Goal: Use online tool/utility: Utilize a website feature to perform a specific function

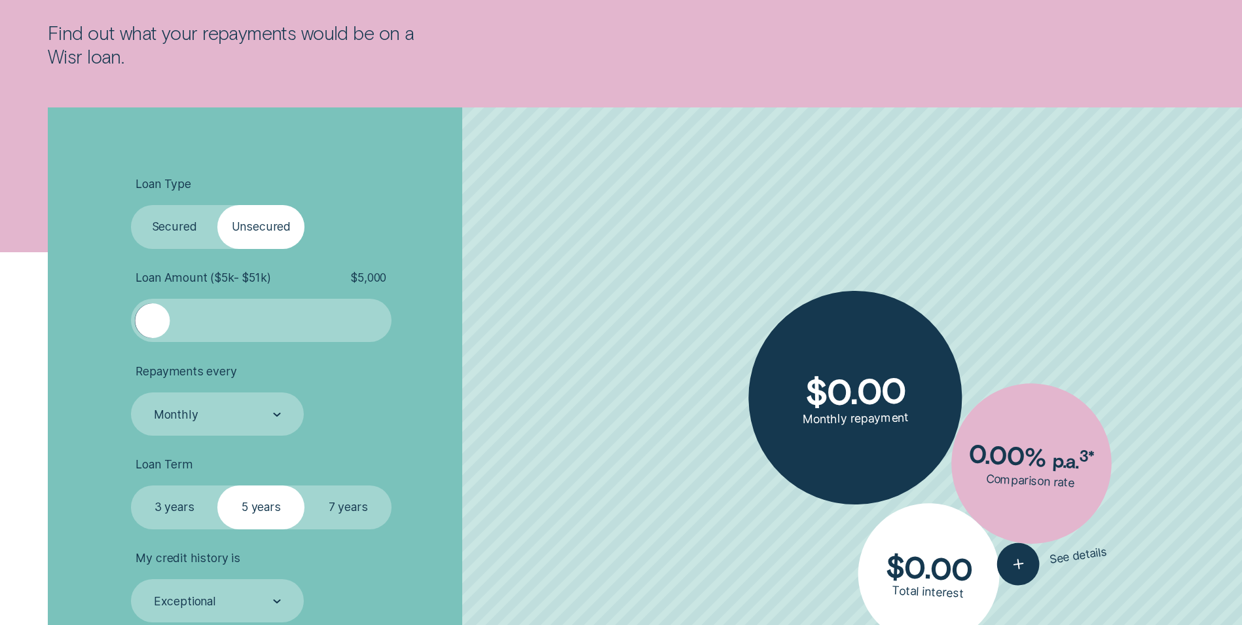
click at [166, 226] on label "Secured" at bounding box center [174, 226] width 87 height 43
click at [131, 205] on input "Secured" at bounding box center [131, 205] width 0 height 0
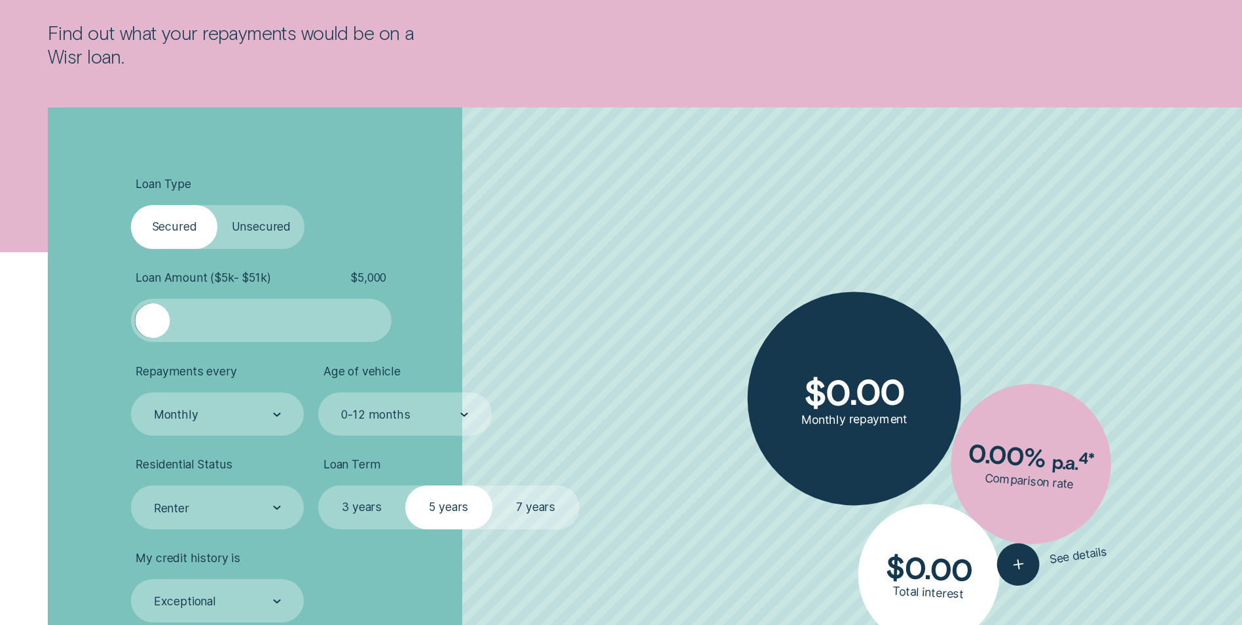
click at [358, 509] on label "3 years" at bounding box center [361, 506] width 87 height 43
click at [318, 485] on input "3 years" at bounding box center [318, 485] width 0 height 0
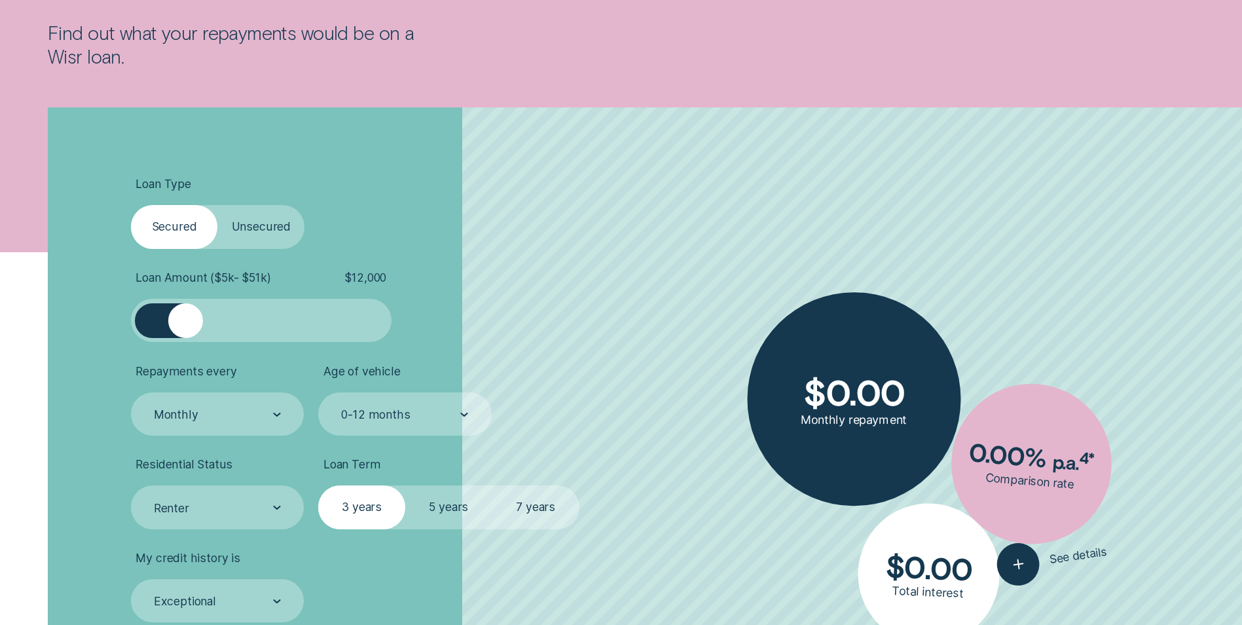
click at [184, 322] on div at bounding box center [261, 320] width 217 height 35
click at [221, 323] on div at bounding box center [261, 320] width 217 height 35
click at [238, 322] on div at bounding box center [261, 320] width 217 height 35
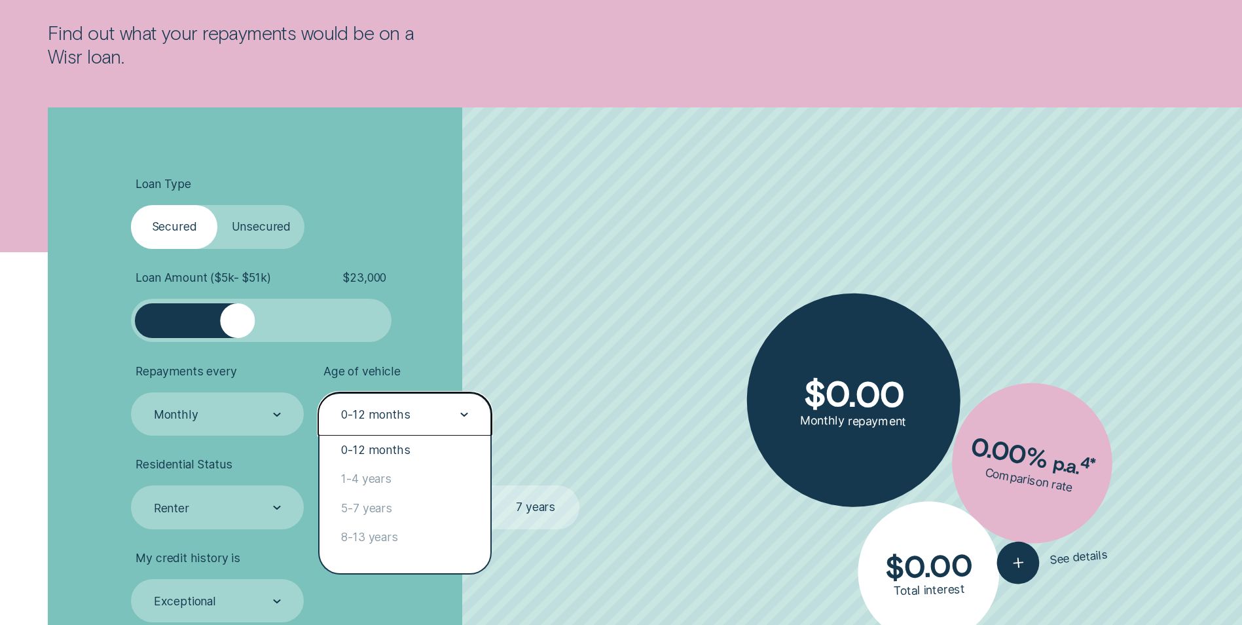
click at [462, 411] on div at bounding box center [464, 415] width 8 height 42
click at [367, 480] on div "1-4 years" at bounding box center [405, 478] width 170 height 29
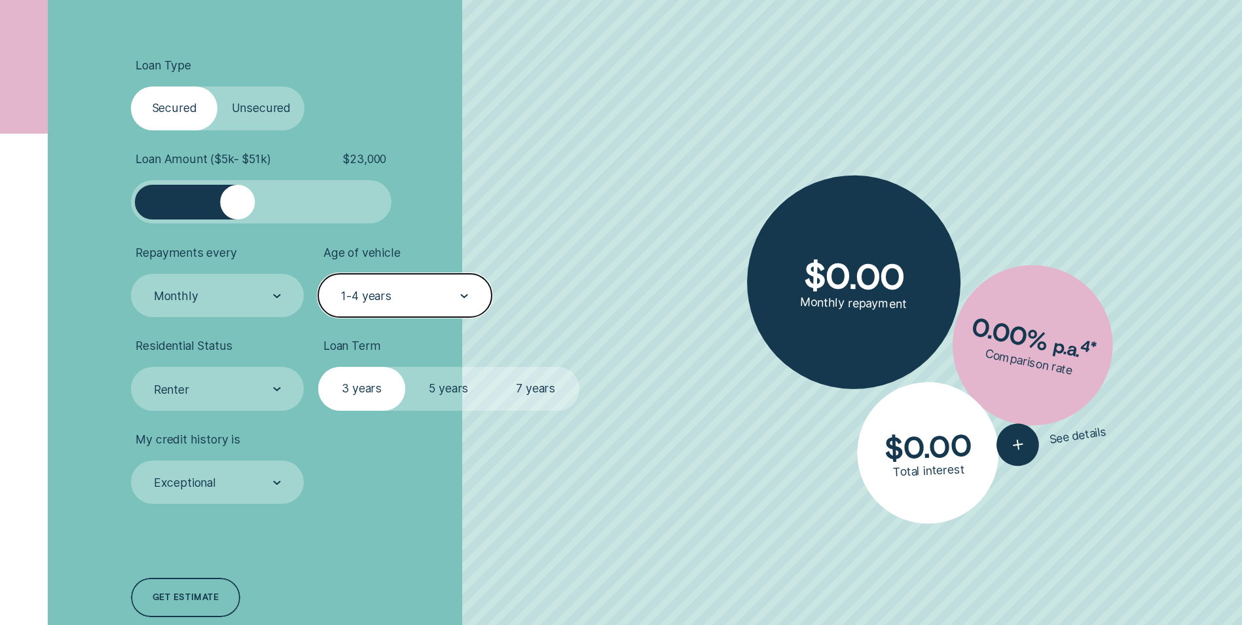
scroll to position [490, 0]
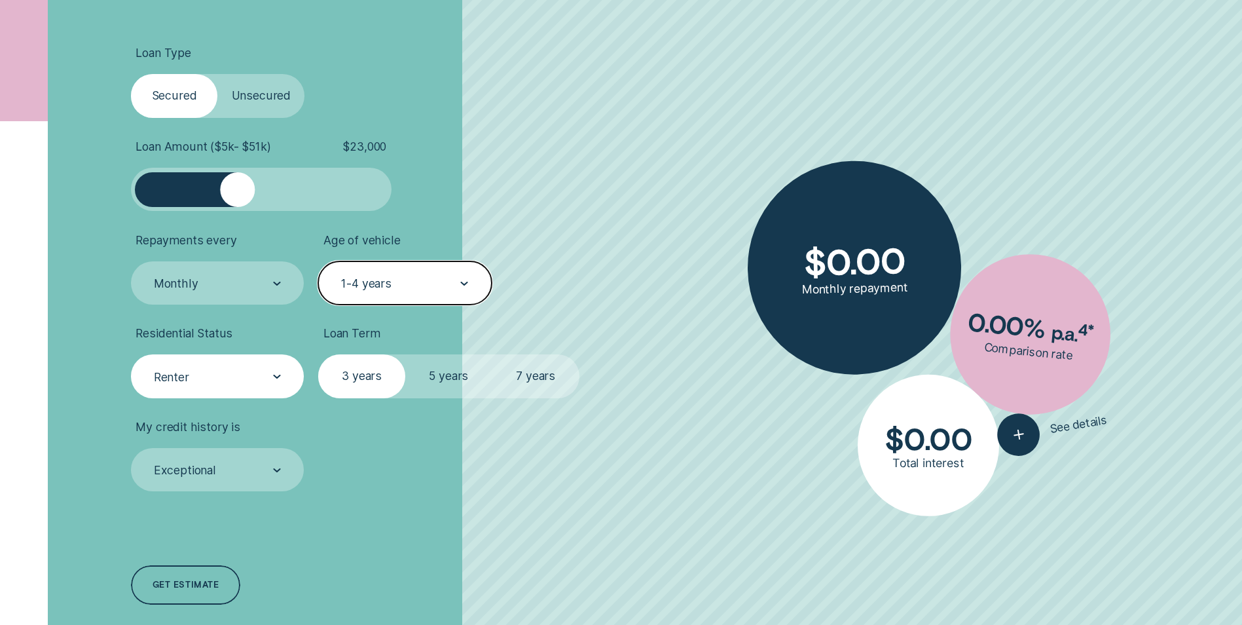
click at [275, 377] on icon at bounding box center [277, 376] width 6 height 3
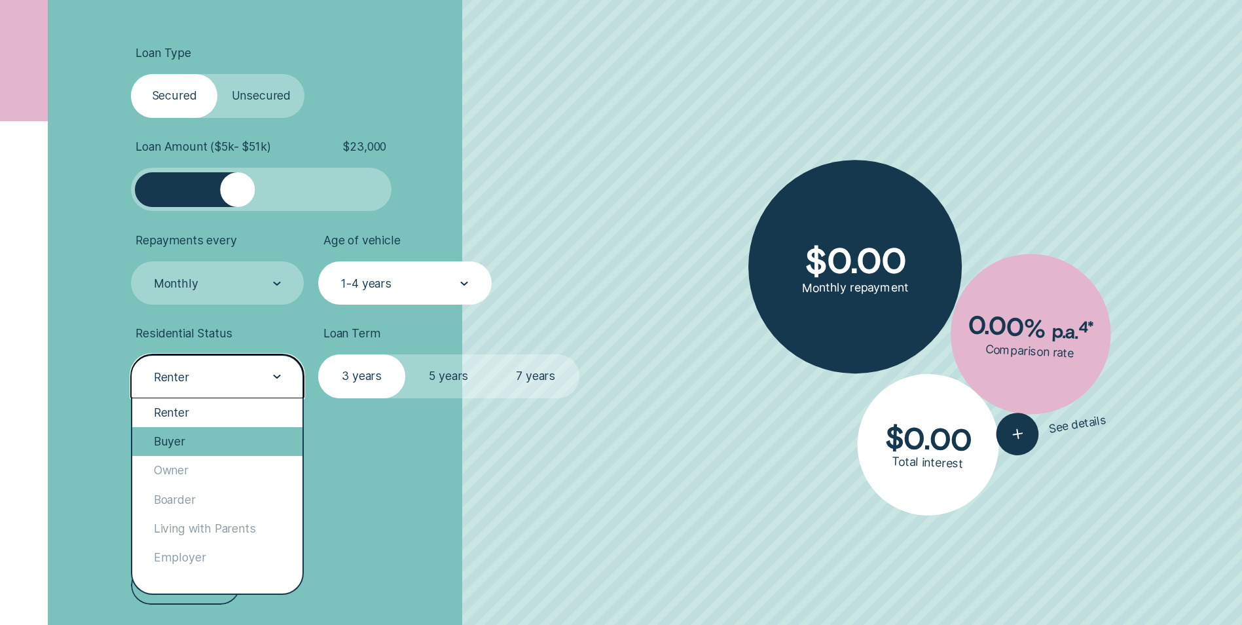
click at [191, 439] on div "Buyer" at bounding box center [217, 441] width 170 height 29
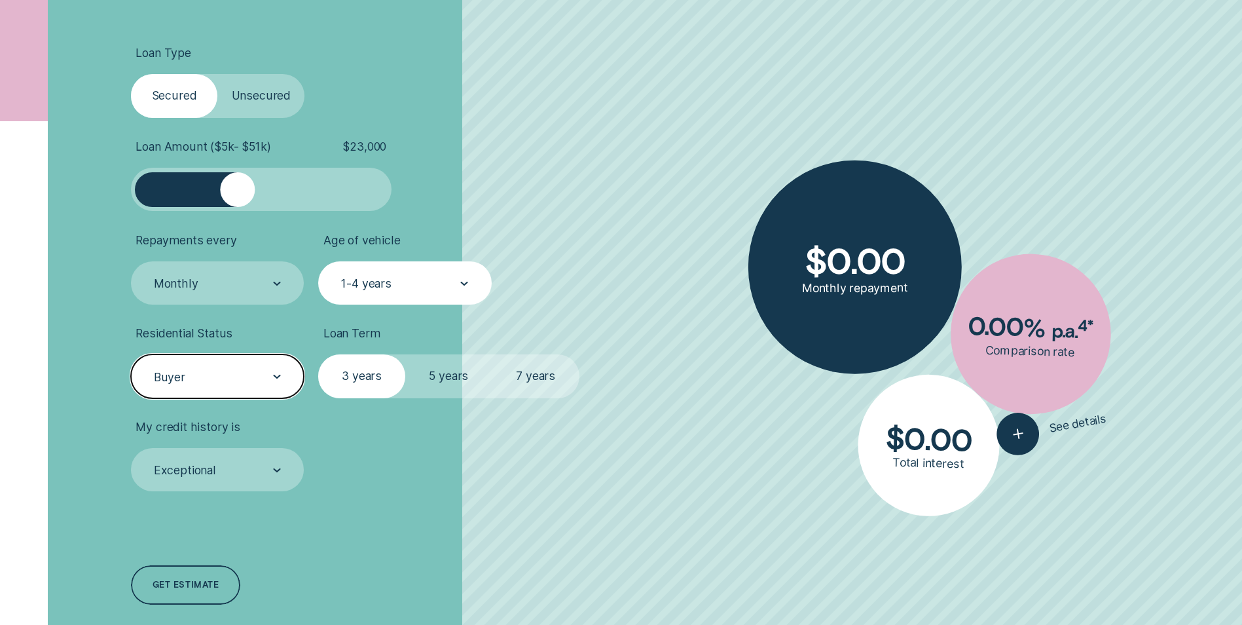
click at [420, 479] on li "My credit history is Exceptional" at bounding box center [331, 456] width 400 height 72
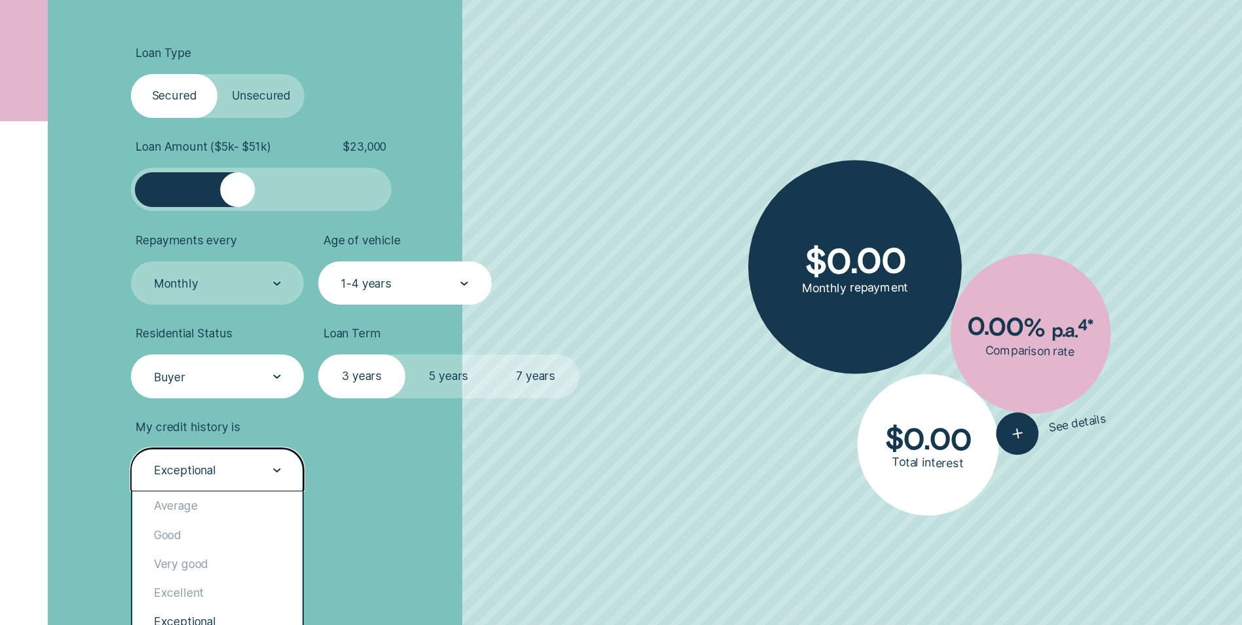
click at [279, 468] on icon at bounding box center [277, 470] width 8 height 4
click at [207, 560] on div "Very good" at bounding box center [217, 563] width 170 height 29
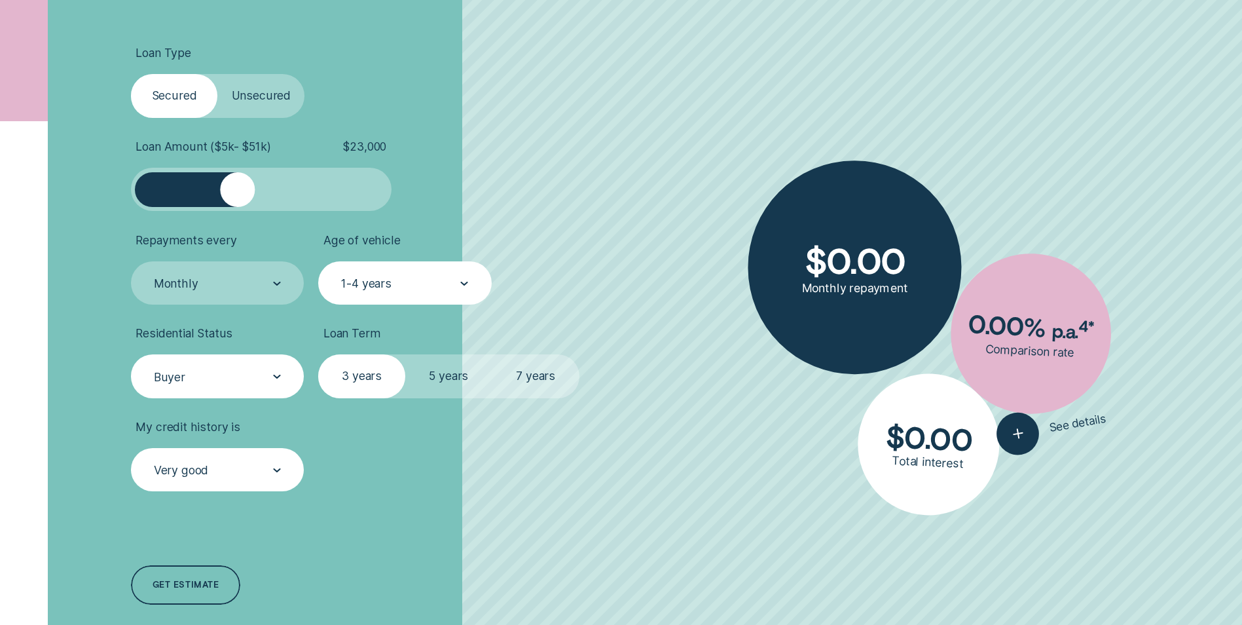
click at [357, 502] on div "Loan Type Select Loan Type Secured Unsecured Loan Amount ( $5k - $51k ) $ 23,00…" at bounding box center [331, 325] width 414 height 699
click at [172, 582] on div "Get estimate" at bounding box center [186, 585] width 66 height 8
